Goal: Task Accomplishment & Management: Complete application form

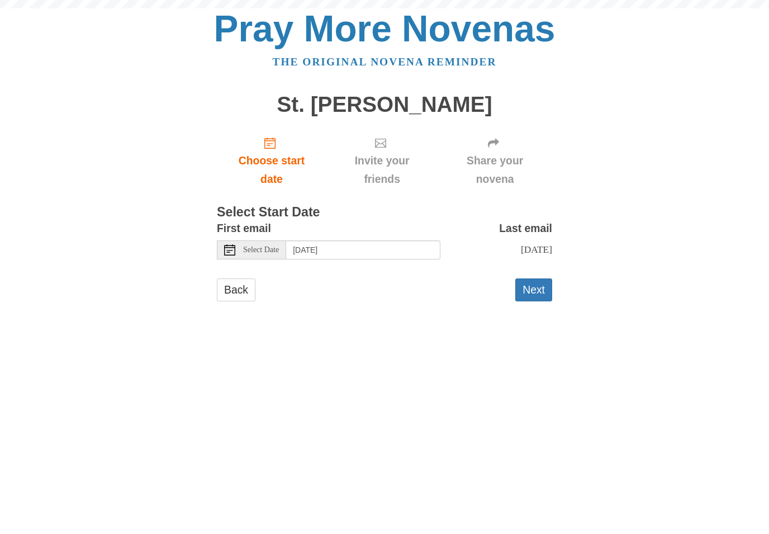
scroll to position [3, 0]
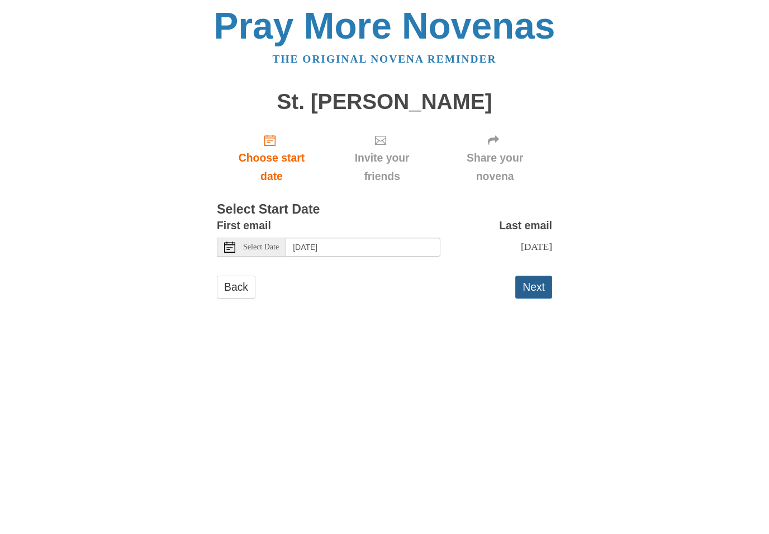
click at [532, 283] on button "Next" at bounding box center [533, 289] width 37 height 23
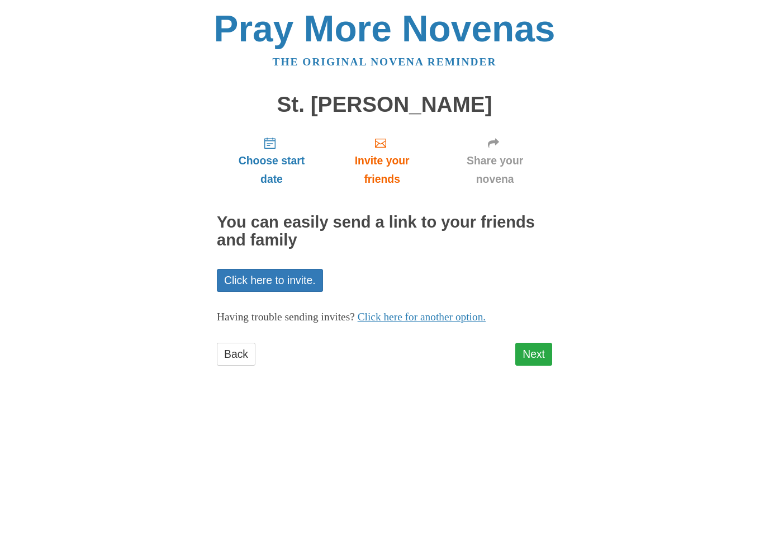
click at [533, 345] on link "Next" at bounding box center [533, 354] width 37 height 23
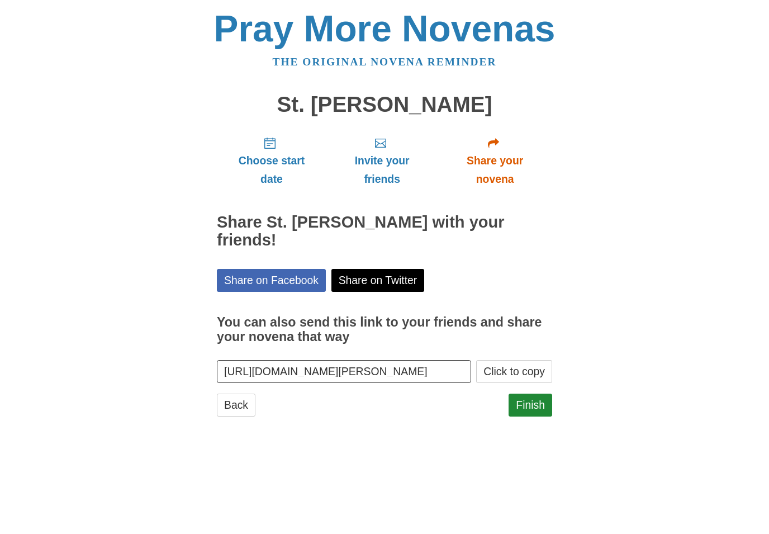
click at [550, 127] on link "Share your novena" at bounding box center [495, 160] width 115 height 66
